Goal: Information Seeking & Learning: Learn about a topic

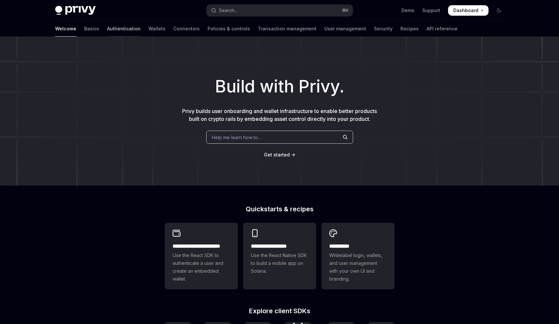
click at [107, 26] on link "Authentication" at bounding box center [124, 29] width 34 height 16
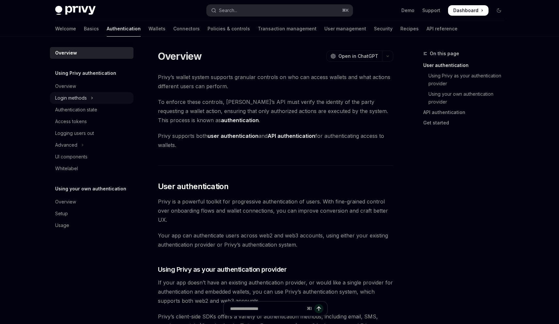
click at [80, 97] on div "Login methods" at bounding box center [71, 98] width 32 height 8
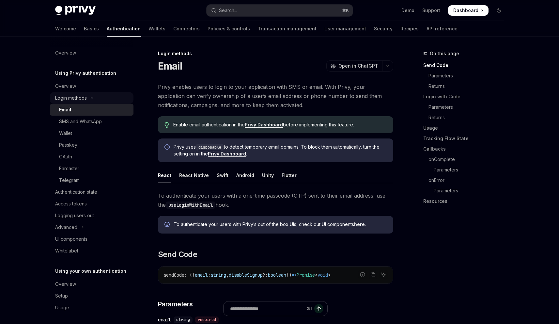
click at [81, 97] on div "Login methods" at bounding box center [71, 98] width 32 height 8
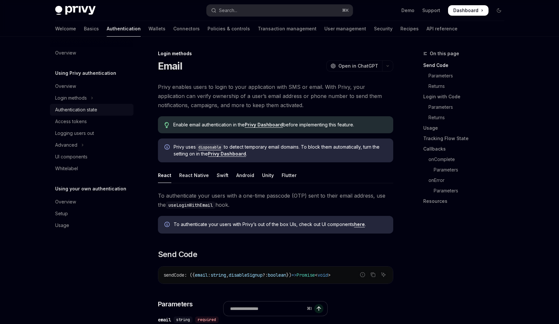
click at [83, 111] on div "Authentication state" at bounding box center [76, 110] width 42 height 8
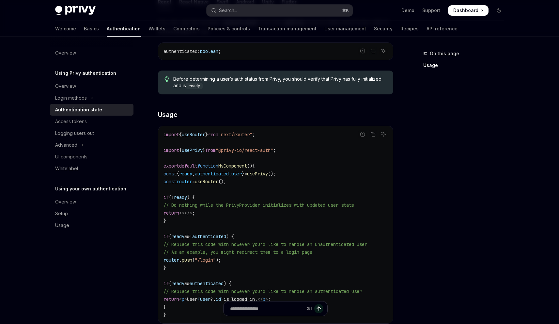
scroll to position [123, 0]
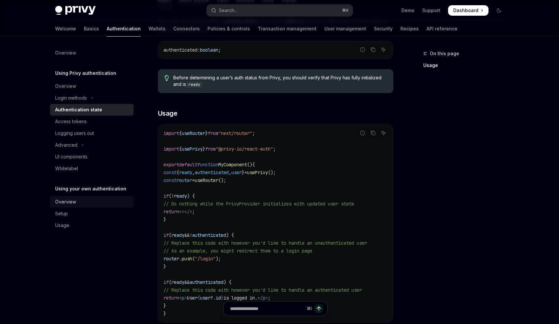
click at [65, 199] on div "Overview" at bounding box center [65, 202] width 21 height 8
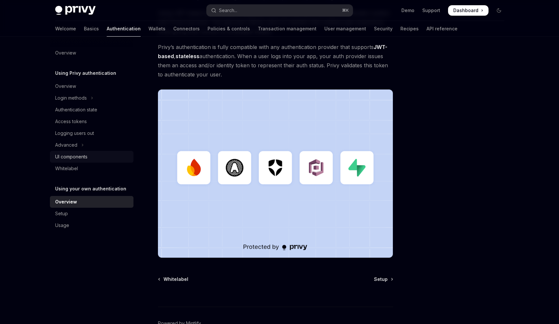
scroll to position [19, 0]
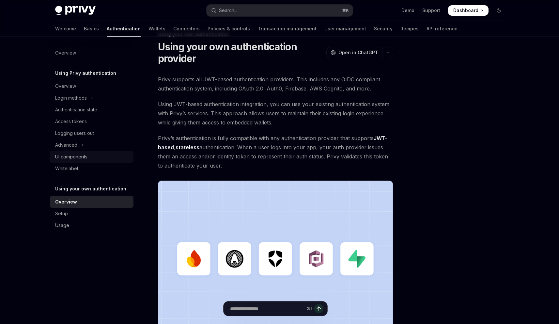
click at [84, 158] on div "UI components" at bounding box center [71, 157] width 32 height 8
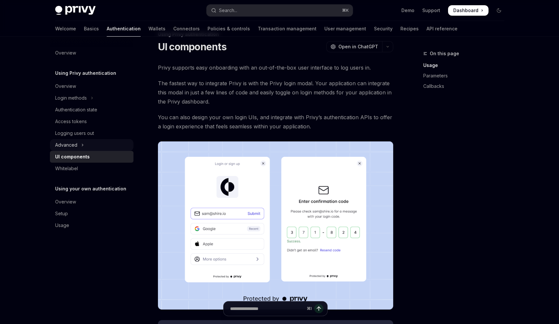
click at [83, 146] on icon "Toggle Advanced section" at bounding box center [82, 145] width 3 height 8
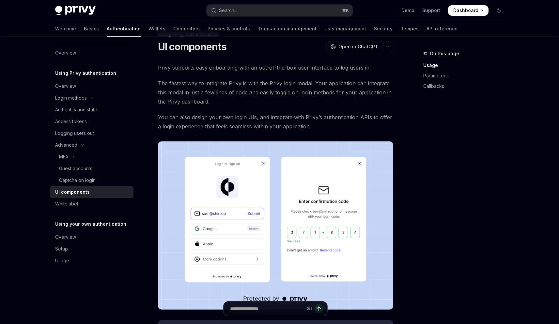
click at [69, 211] on div "Overview Using Privy authentication Overview Login methods Authentication state…" at bounding box center [92, 156] width 84 height 219
click at [72, 205] on div "Whitelabel" at bounding box center [66, 204] width 23 height 8
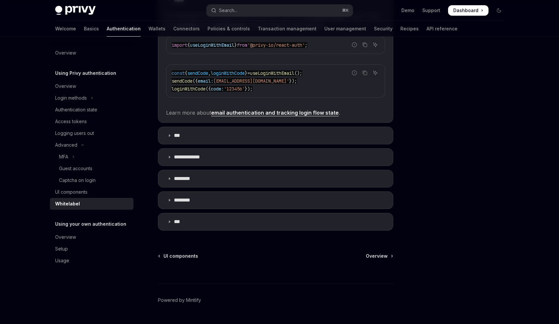
scroll to position [198, 0]
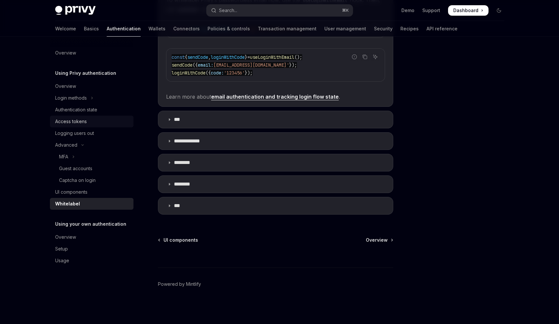
click at [84, 120] on div "Access tokens" at bounding box center [71, 121] width 32 height 8
type textarea "*"
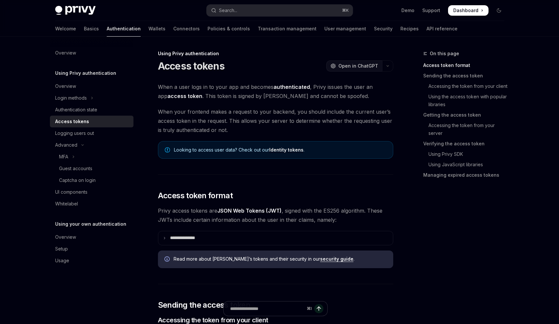
click at [371, 65] on span "Open in ChatGPT" at bounding box center [358, 66] width 40 height 7
